Goal: Communication & Community: Answer question/provide support

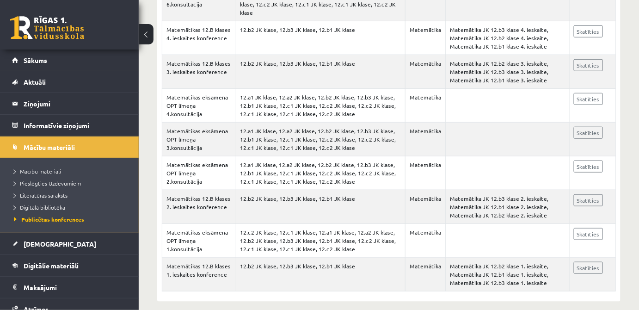
scroll to position [250, 0]
click at [71, 101] on legend "Ziņojumi 0" at bounding box center [76, 103] width 104 height 21
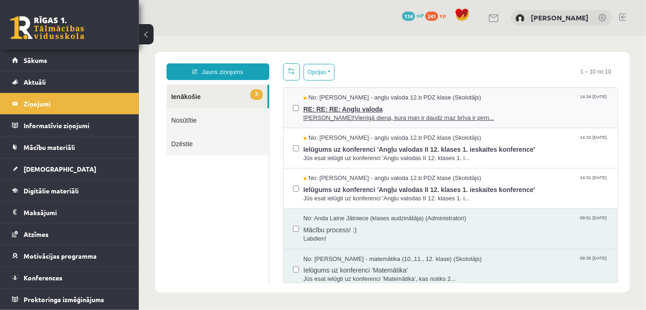
click at [395, 117] on span "[PERSON_NAME]!Vienīgā diena, kura man ir daudz maz brīva ir pirm..." at bounding box center [455, 117] width 305 height 9
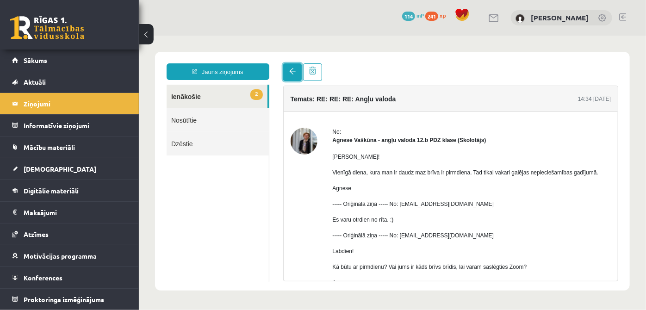
click at [296, 75] on link at bounding box center [292, 72] width 19 height 18
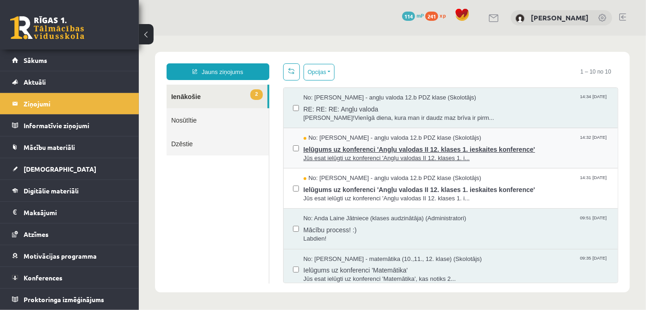
click at [363, 157] on span "Jūs esat ielūgti uz konferenci 'Angļu valodas II 12. klases 1. i..." at bounding box center [455, 158] width 305 height 9
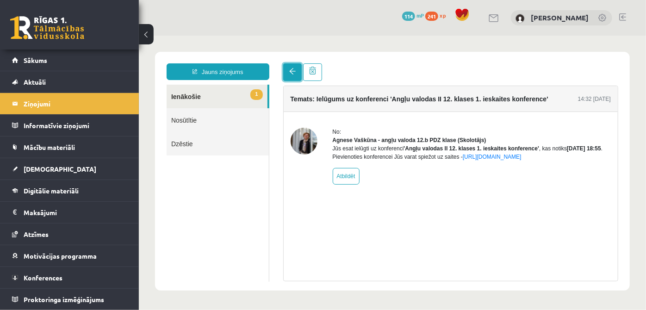
click at [292, 75] on link at bounding box center [292, 72] width 19 height 18
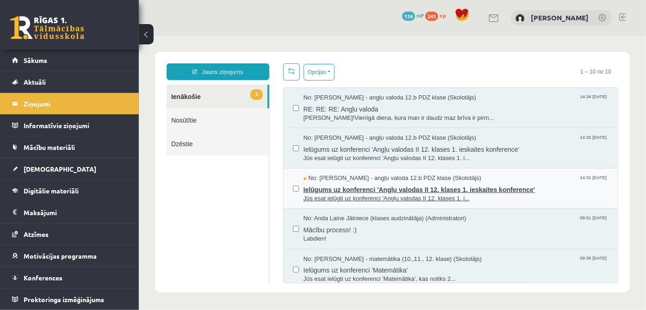
click at [364, 198] on span "Jūs esat ielūgti uz konferenci 'Angļu valodas II 12. klases 1. i..." at bounding box center [455, 198] width 305 height 9
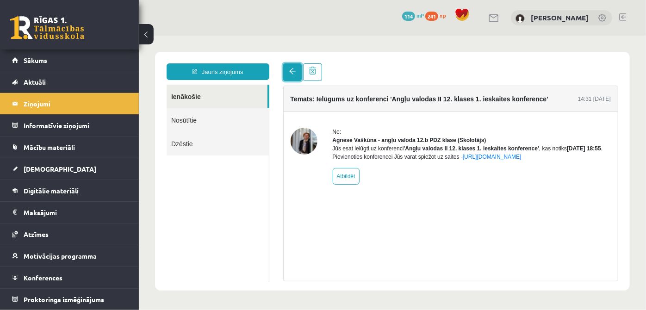
click at [286, 73] on link at bounding box center [292, 72] width 19 height 18
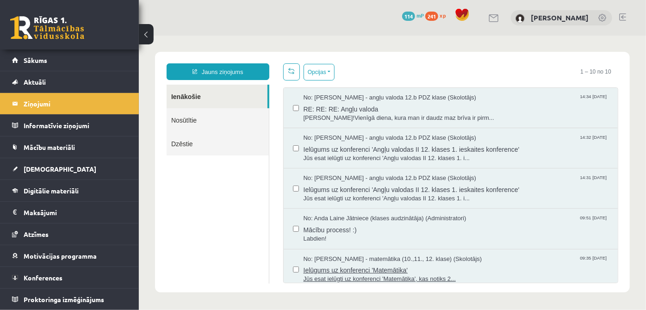
click at [433, 268] on span "Ielūgums uz konferenci 'Matemātika'" at bounding box center [455, 269] width 305 height 12
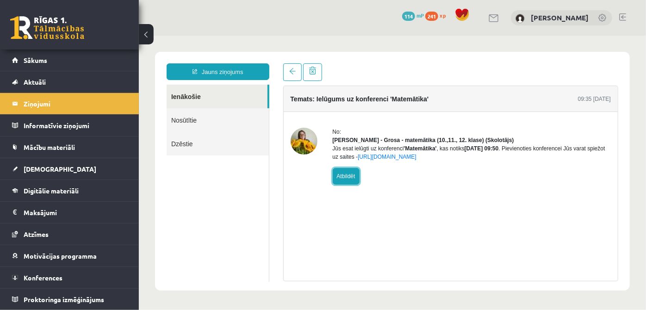
click at [355, 184] on link "Atbildēt" at bounding box center [345, 175] width 27 height 17
type input "**********"
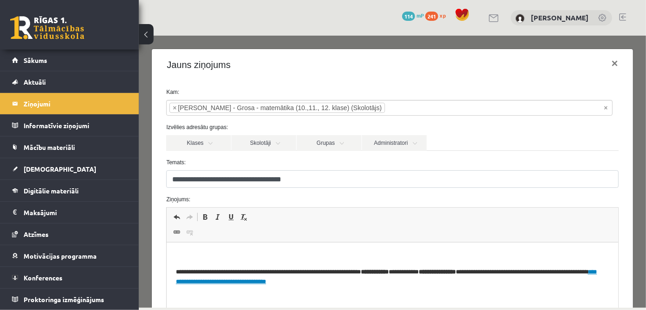
click at [288, 254] on p "Bagātinātā teksta redaktors, wiswyg-editor-47024900397980-1757331962-959" at bounding box center [392, 257] width 432 height 10
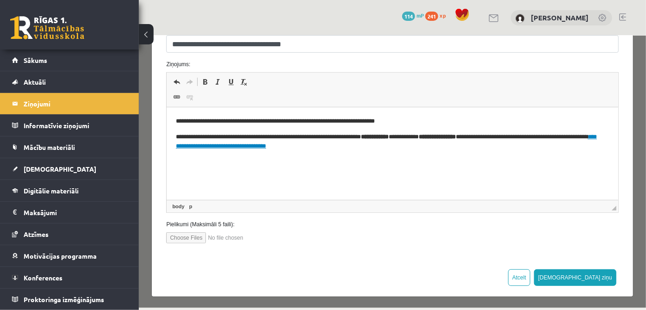
scroll to position [136, 0]
click at [590, 273] on button "[DEMOGRAPHIC_DATA] ziņu" at bounding box center [574, 276] width 82 height 17
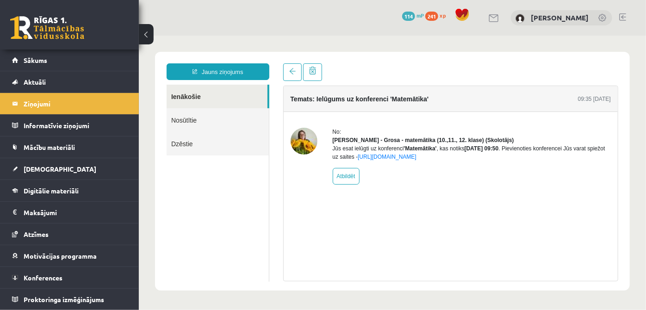
scroll to position [0, 0]
